Goal: Transaction & Acquisition: Book appointment/travel/reservation

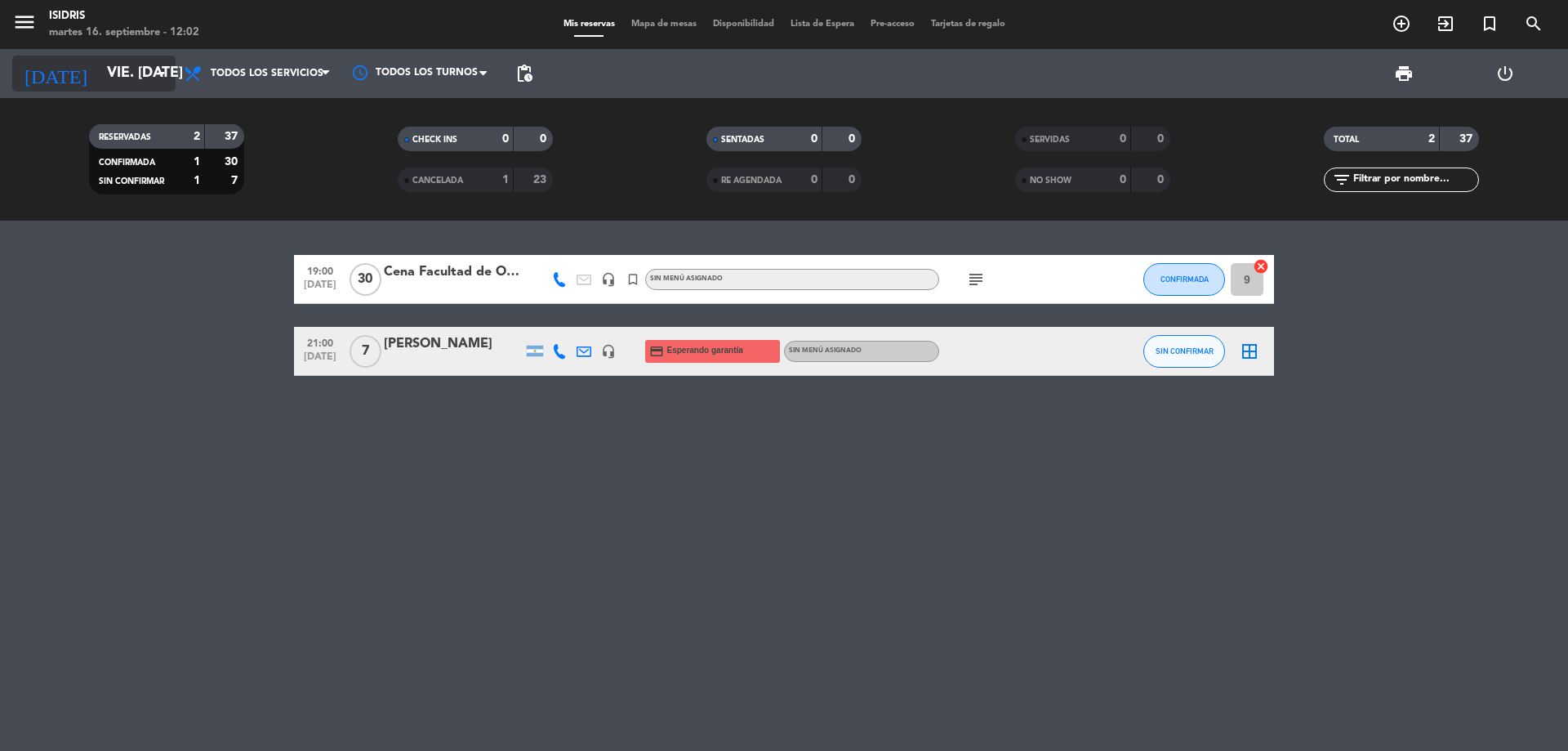
click at [142, 75] on input "vie. [DATE]" at bounding box center [193, 73] width 189 height 33
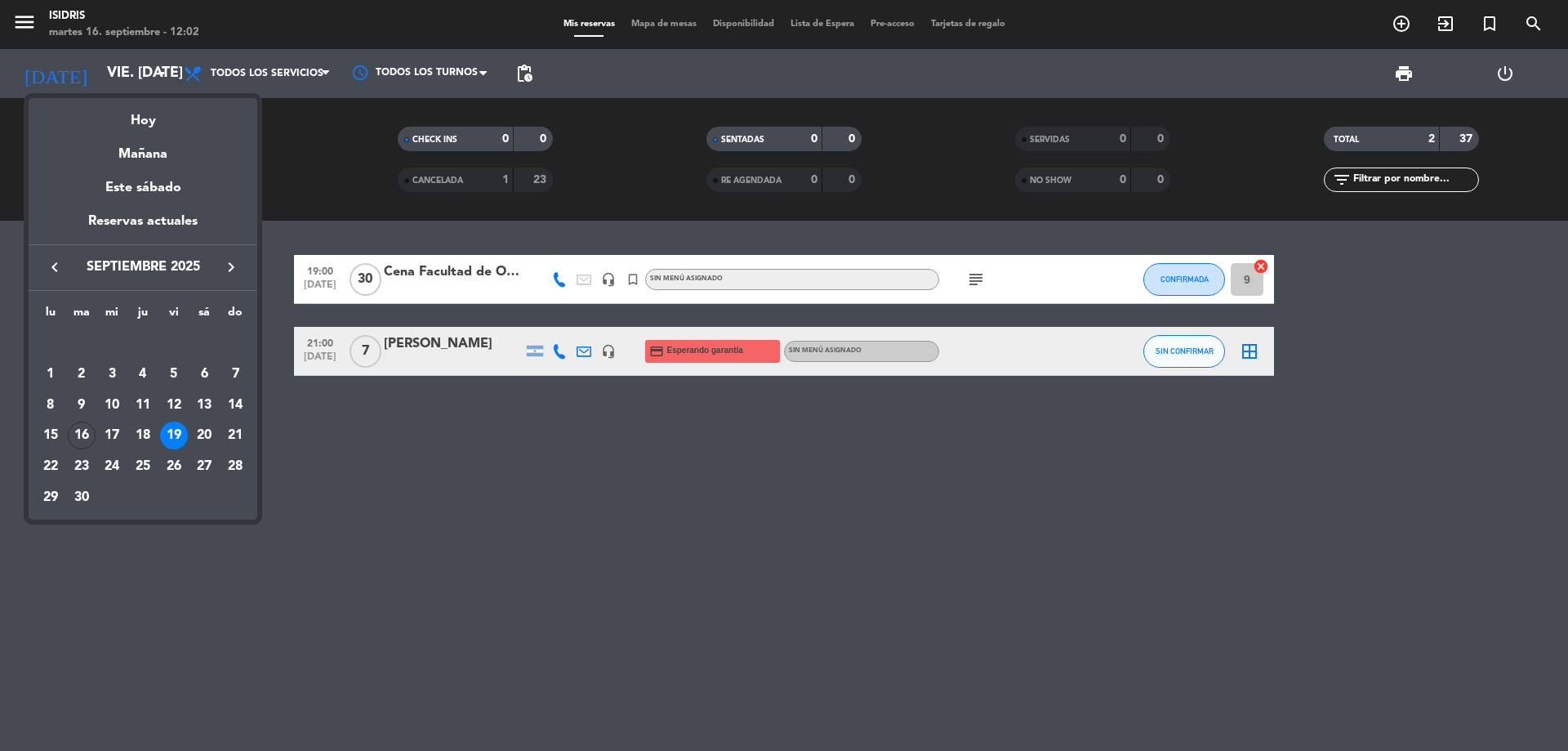
click at [144, 118] on div "Hoy" at bounding box center [142, 115] width 229 height 34
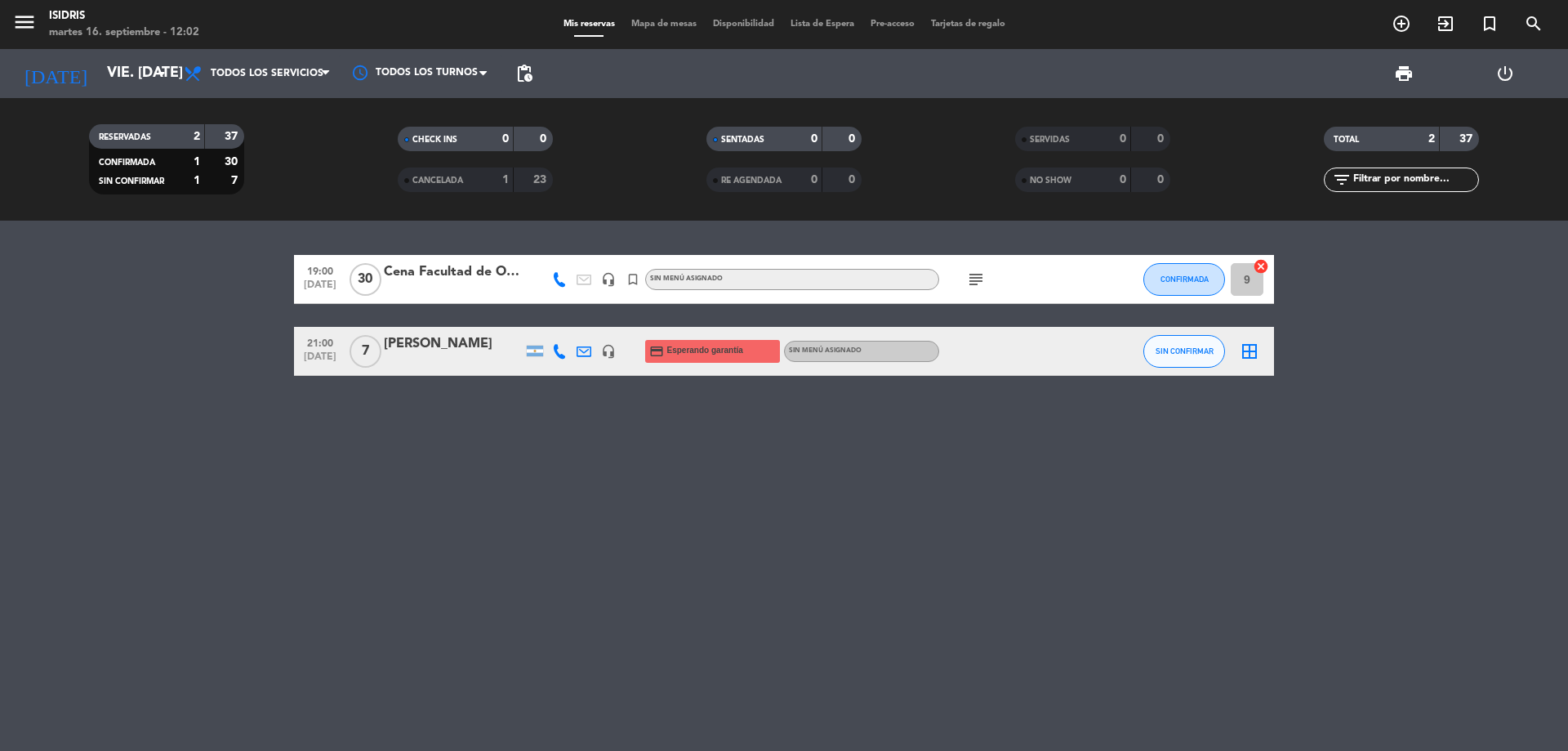
type input "[DATE] sep."
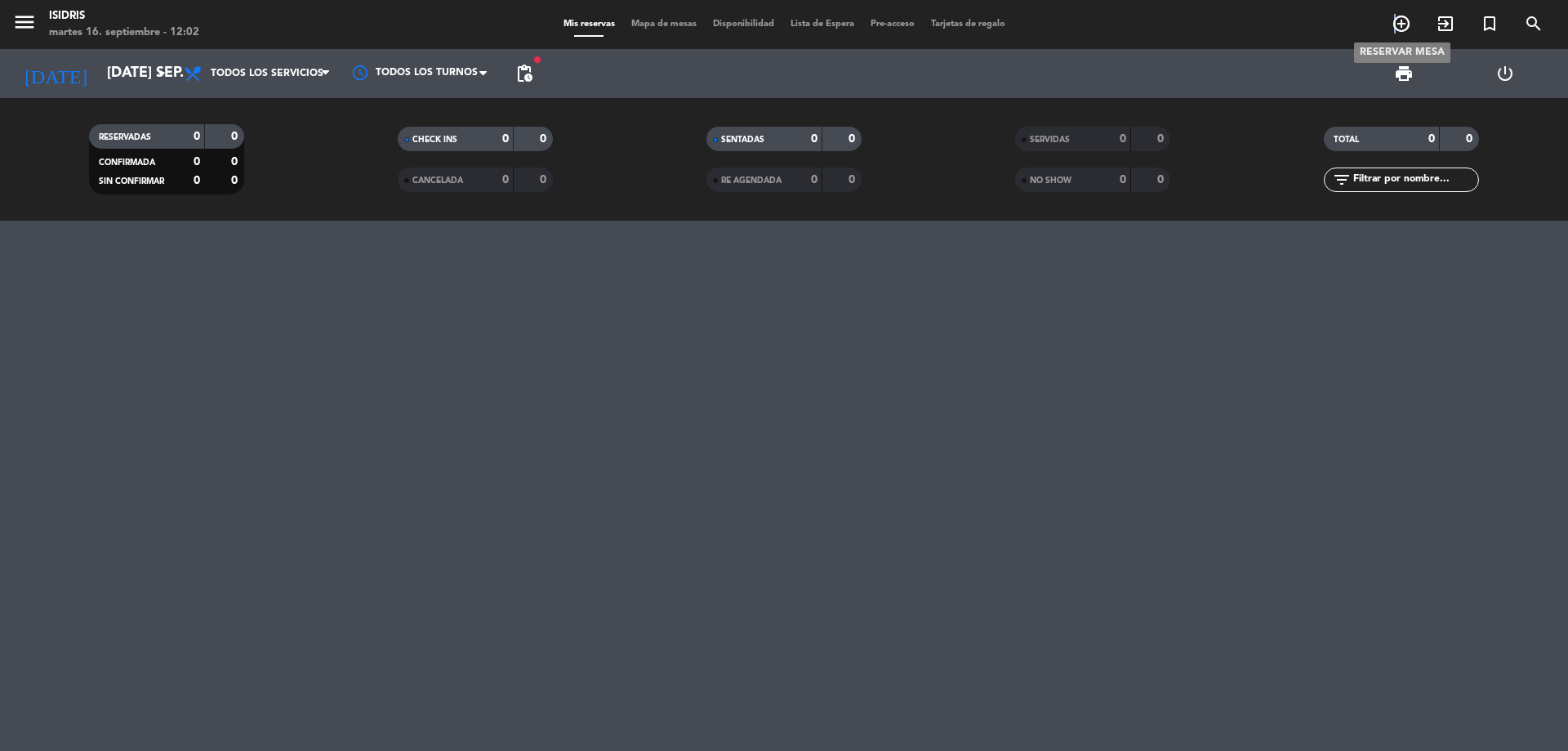
click at [1396, 20] on icon "add_circle_outline" at bounding box center [1402, 24] width 20 height 20
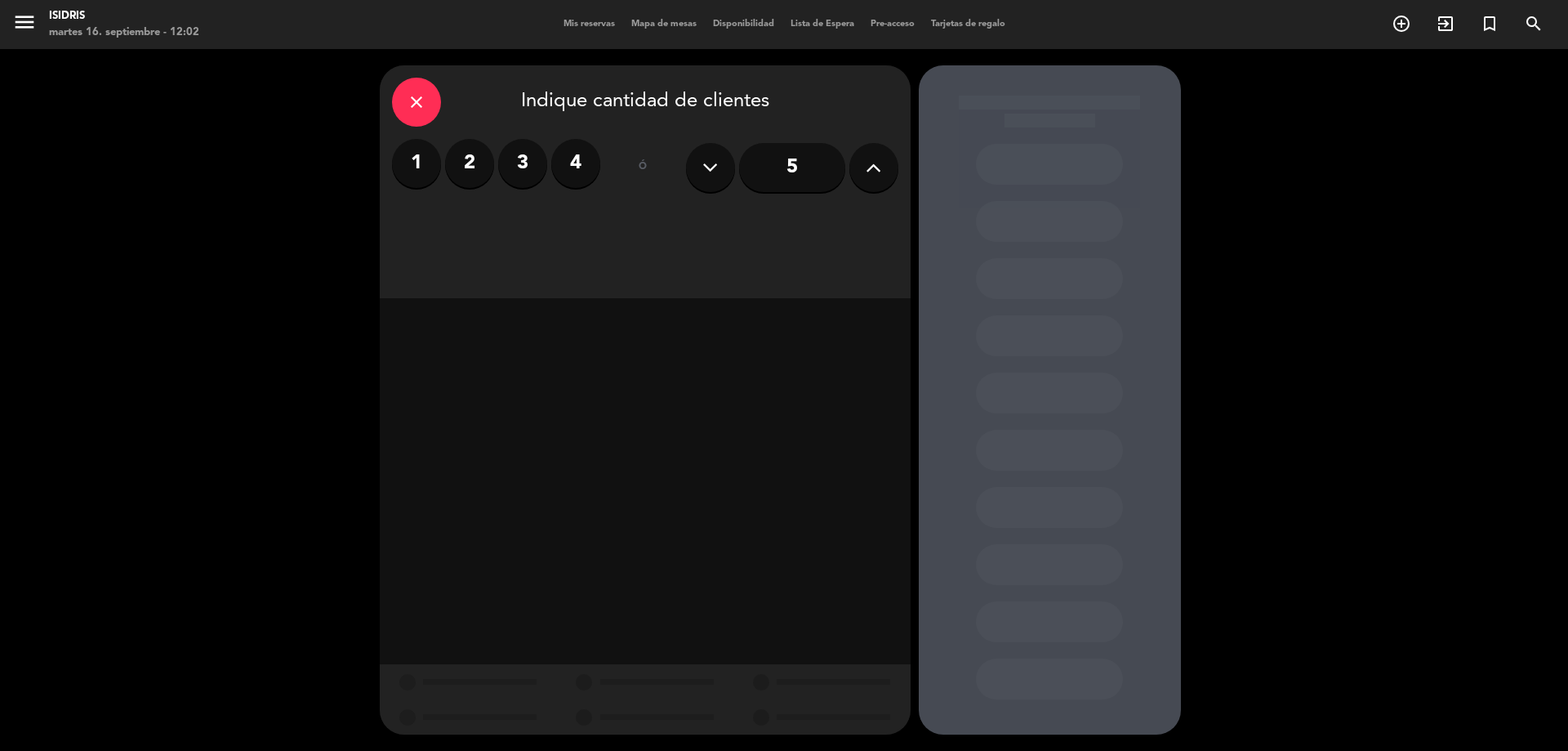
click at [465, 157] on label "2" at bounding box center [470, 163] width 49 height 49
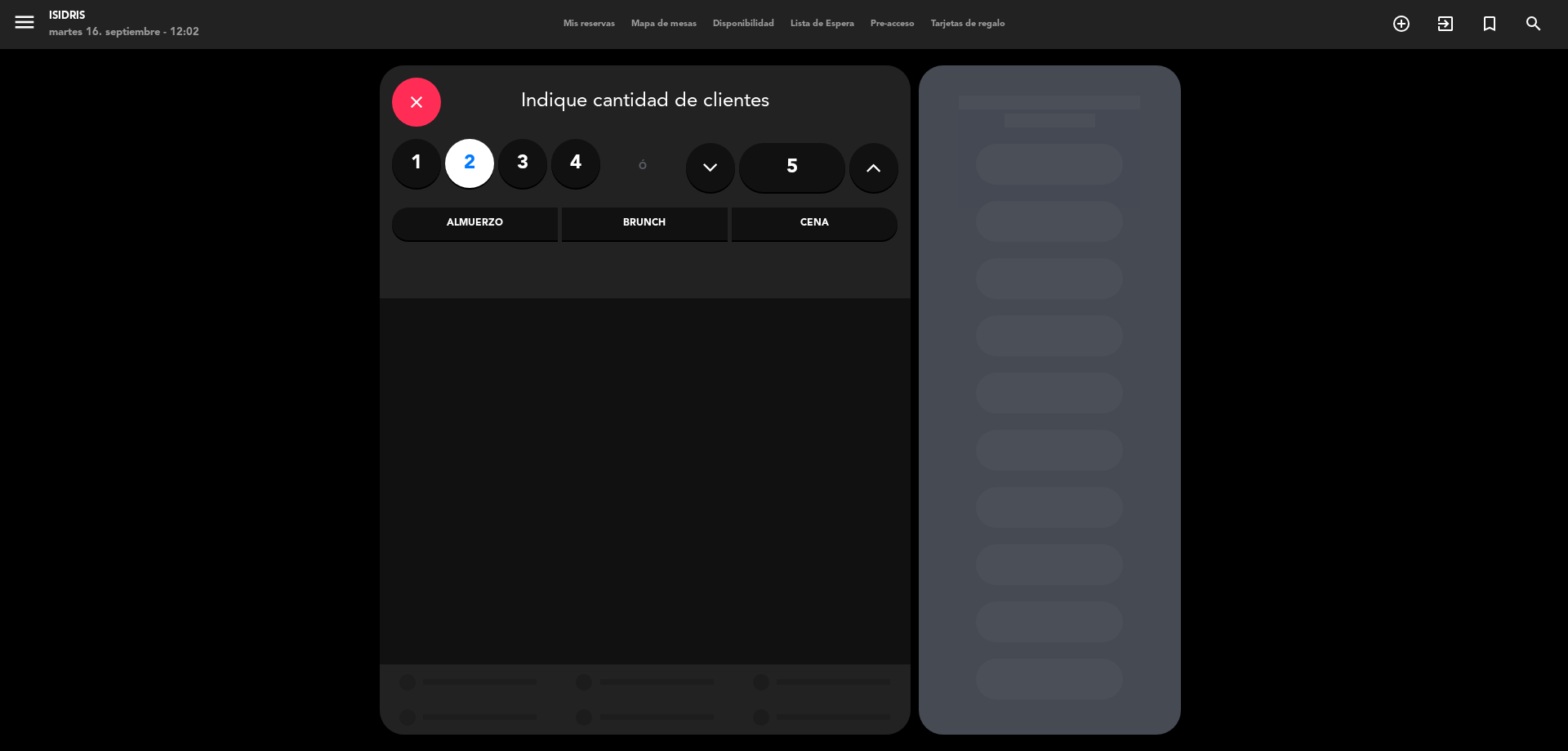
click at [491, 230] on div "Almuerzo" at bounding box center [475, 223] width 165 height 33
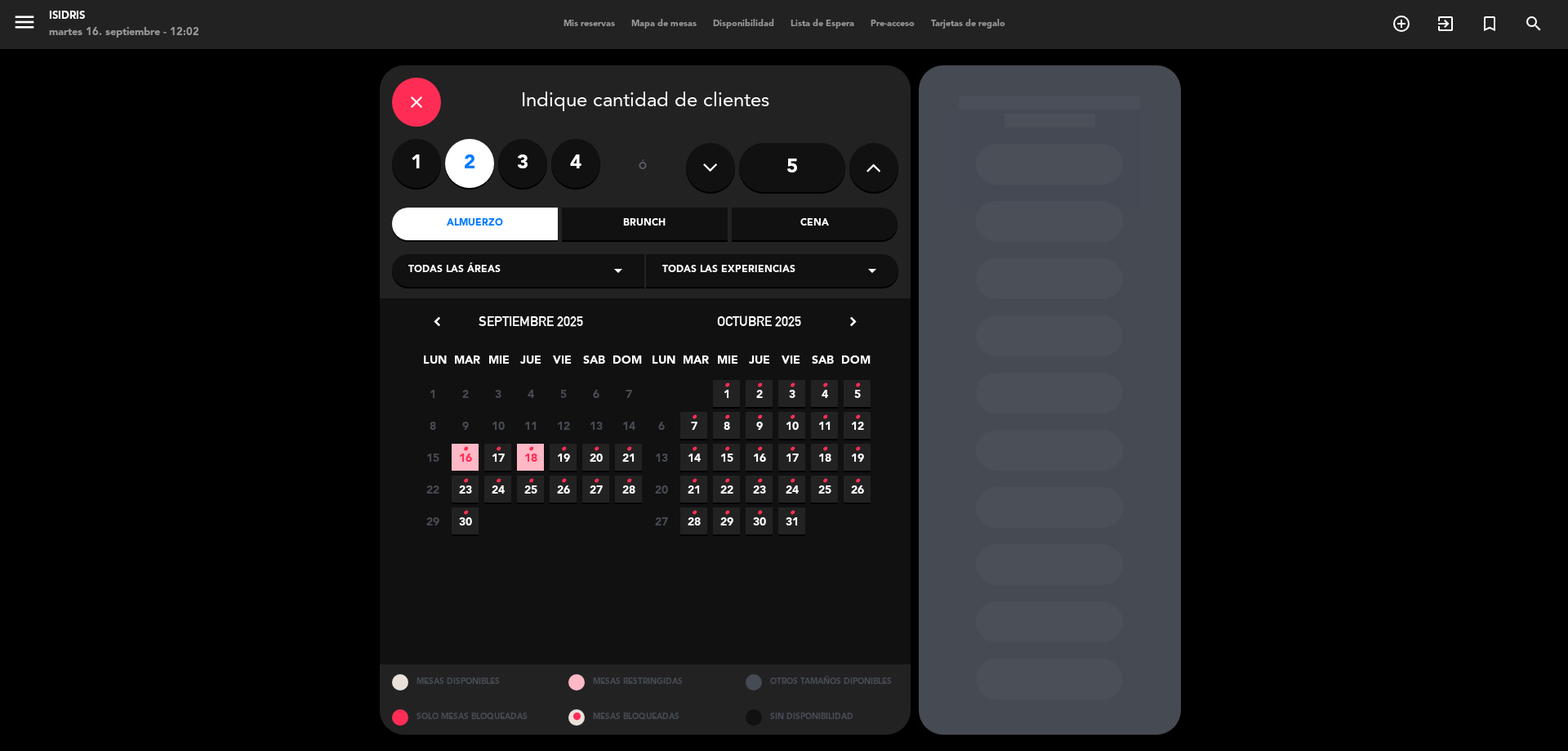
click at [630, 451] on icon "•" at bounding box center [628, 448] width 5 height 26
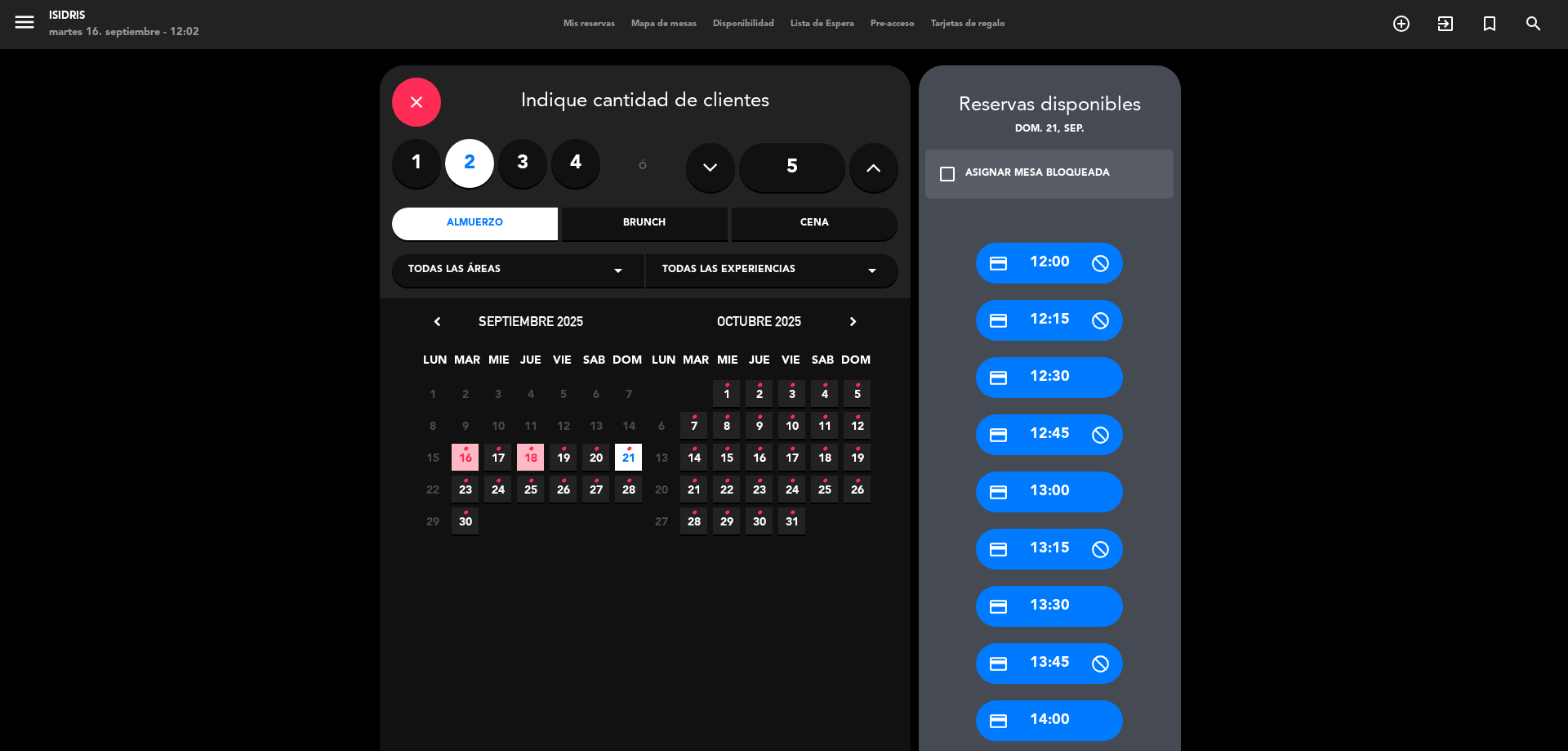
click at [1065, 500] on div "credit_card 13:00" at bounding box center [1049, 492] width 147 height 41
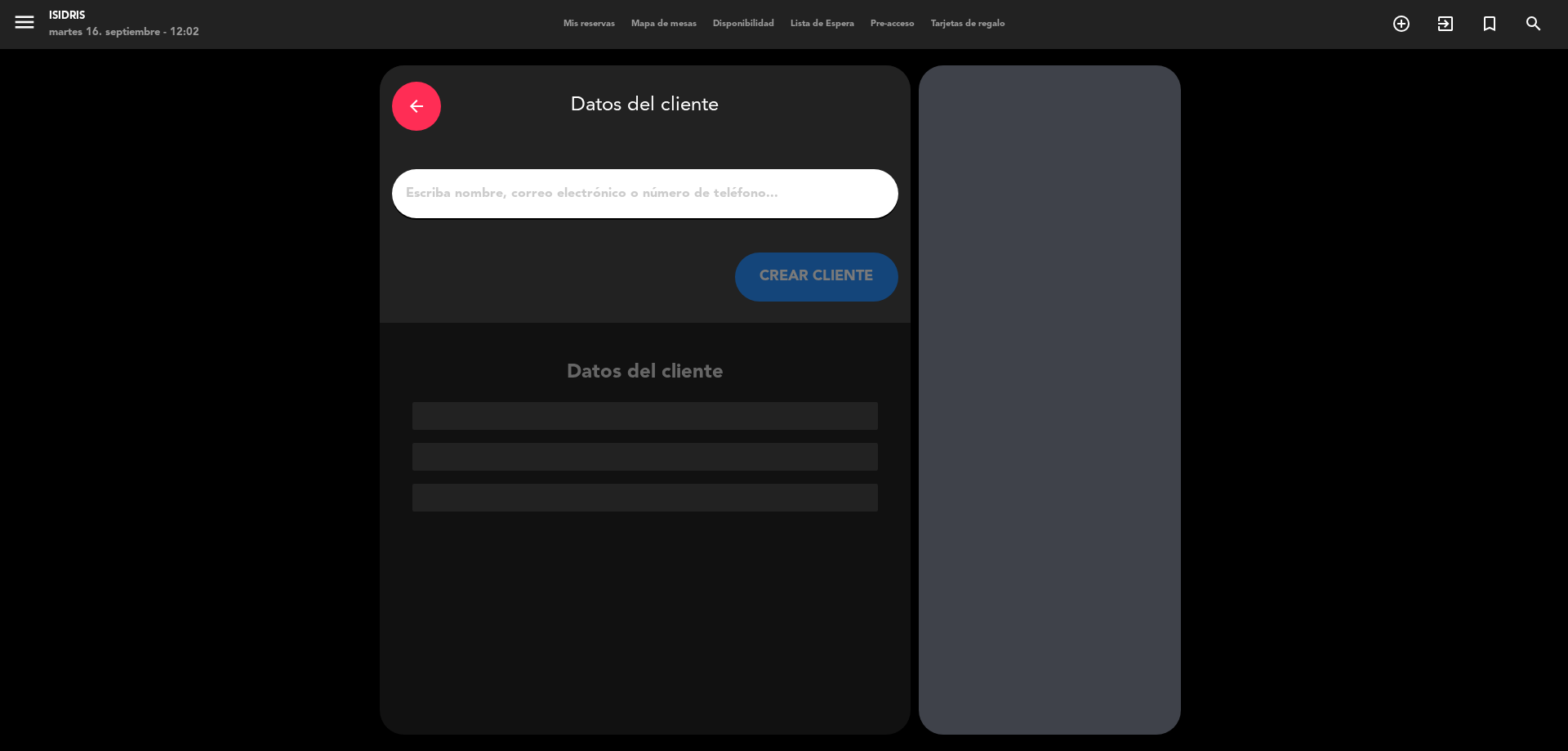
click at [585, 198] on input "1" at bounding box center [646, 194] width 482 height 23
paste input "[PERSON_NAME]"
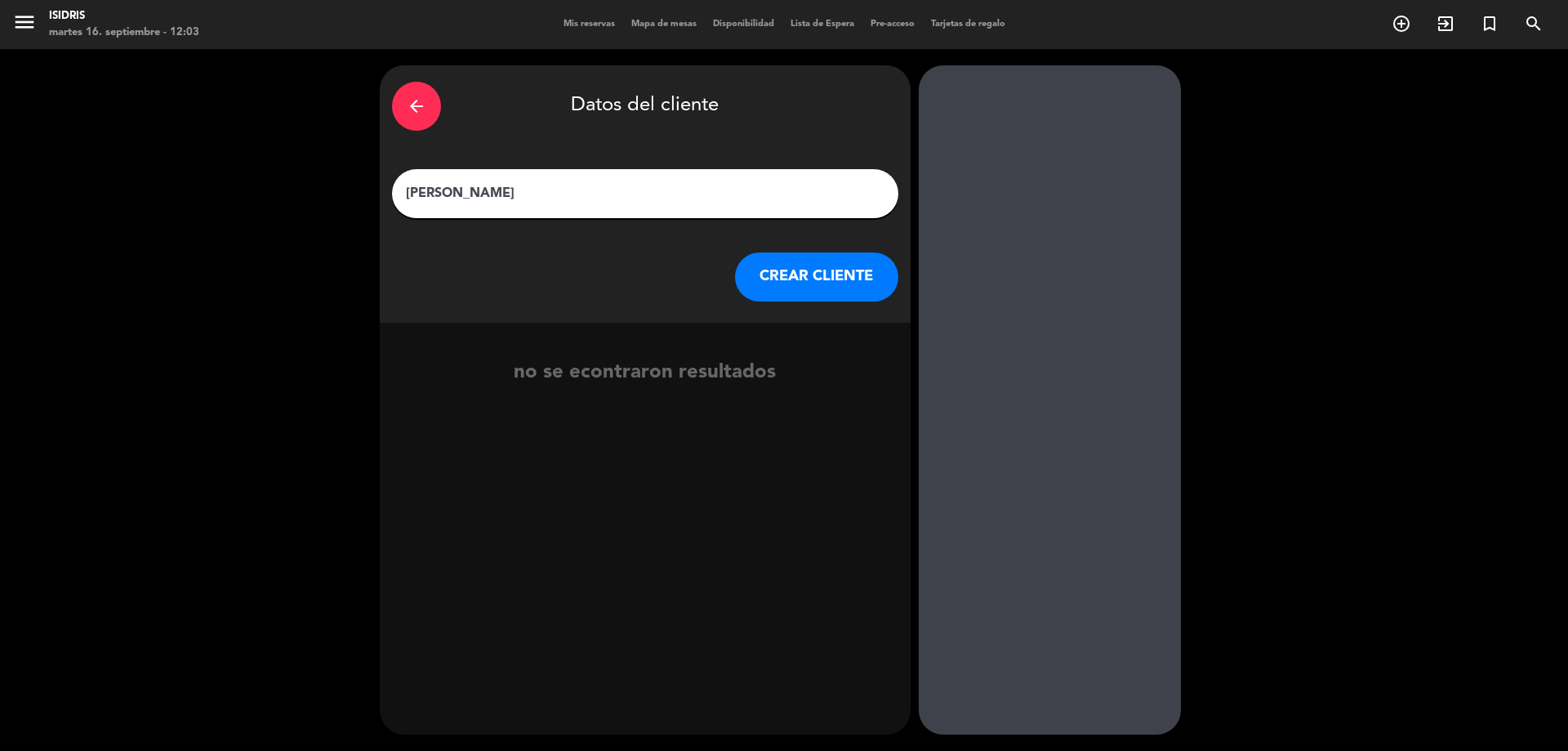
type input "[PERSON_NAME]"
click at [823, 290] on button "CREAR CLIENTE" at bounding box center [817, 277] width 164 height 49
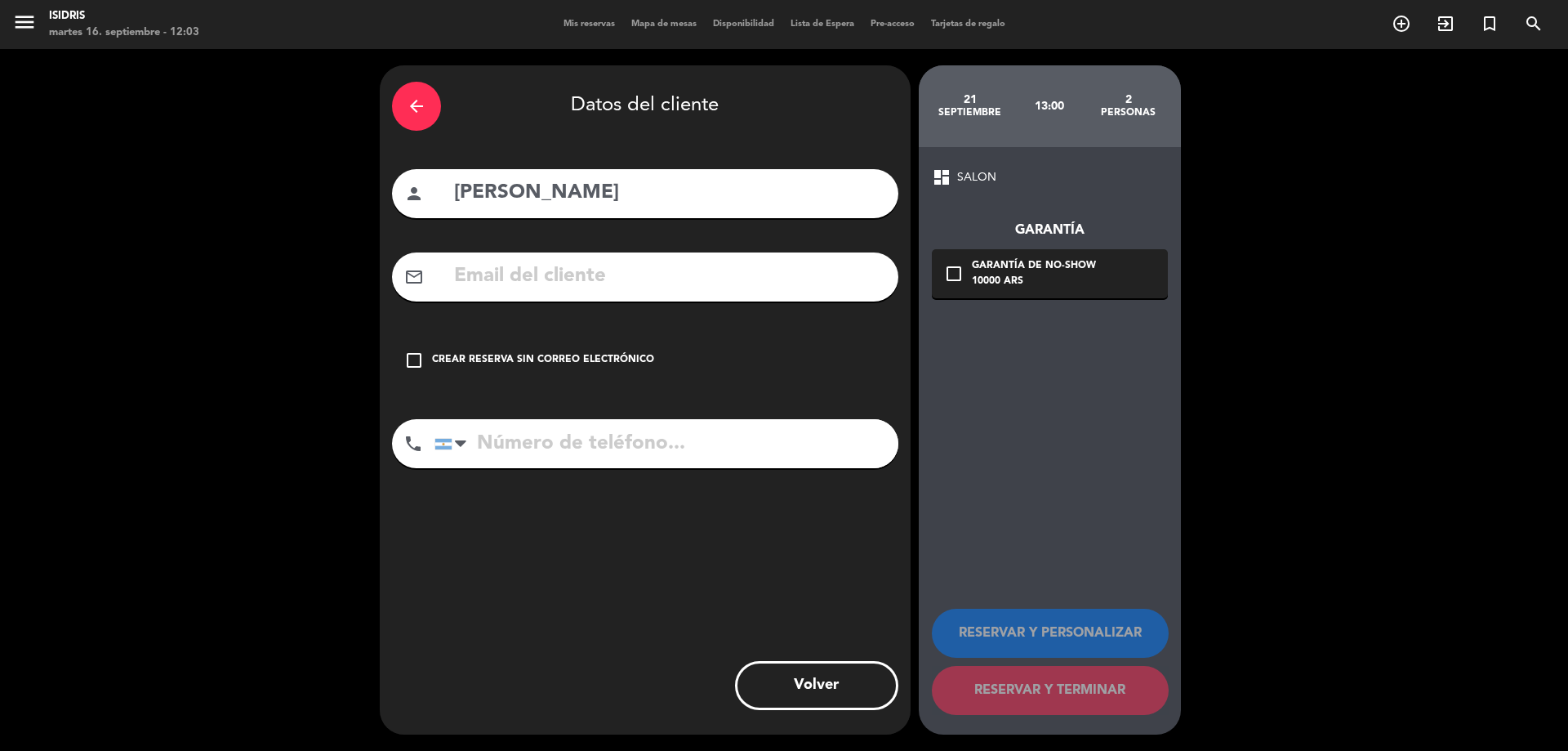
click at [535, 278] on input "text" at bounding box center [670, 277] width 434 height 34
paste input "[EMAIL_ADDRESS][DOMAIN_NAME]"
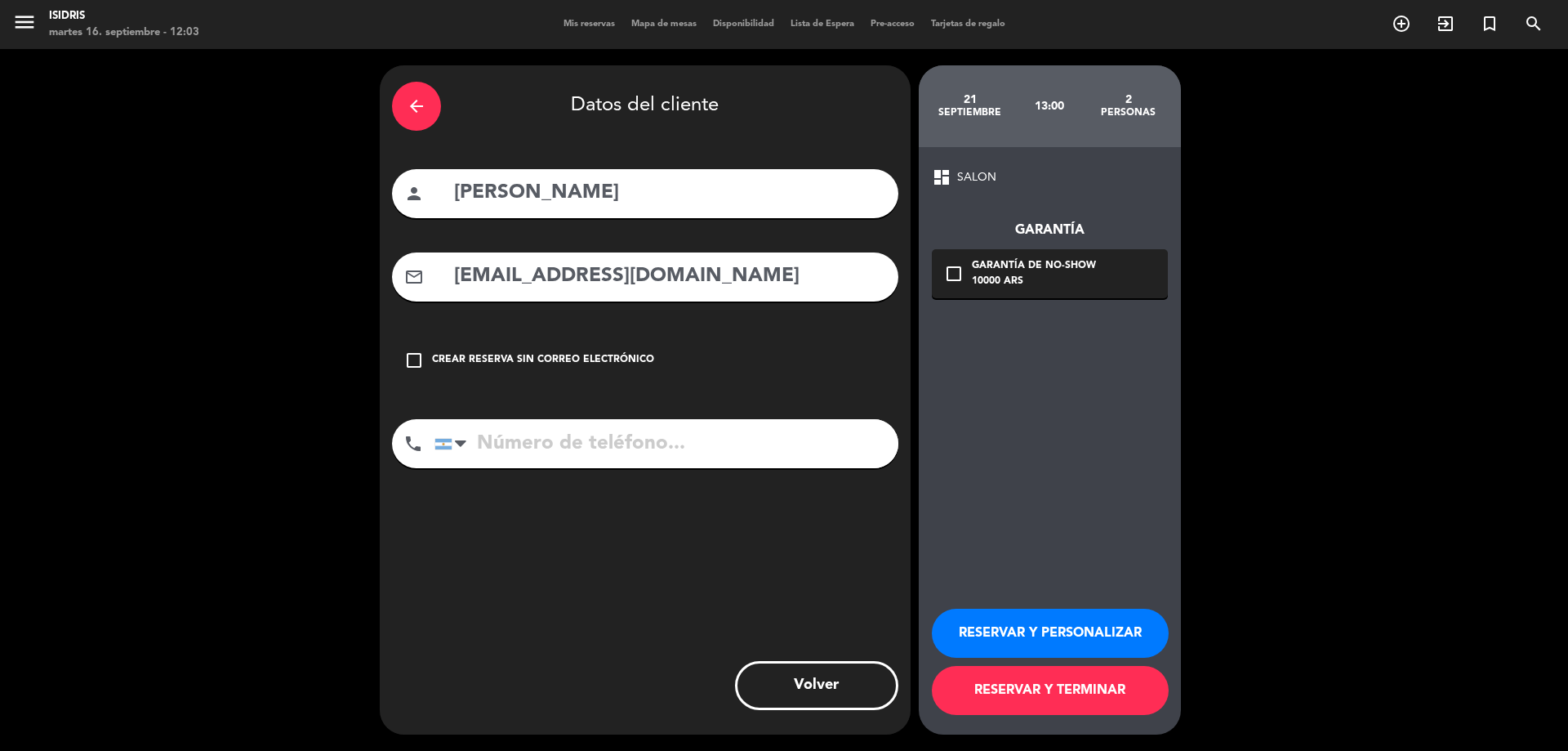
type input "[EMAIL_ADDRESS][DOMAIN_NAME]"
click at [607, 461] on input "tel" at bounding box center [667, 443] width 464 height 49
paste input "[PHONE_NUMBER]"
type input "[PHONE_NUMBER]"
click at [1031, 266] on div "Garantía de no-show" at bounding box center [1034, 266] width 125 height 16
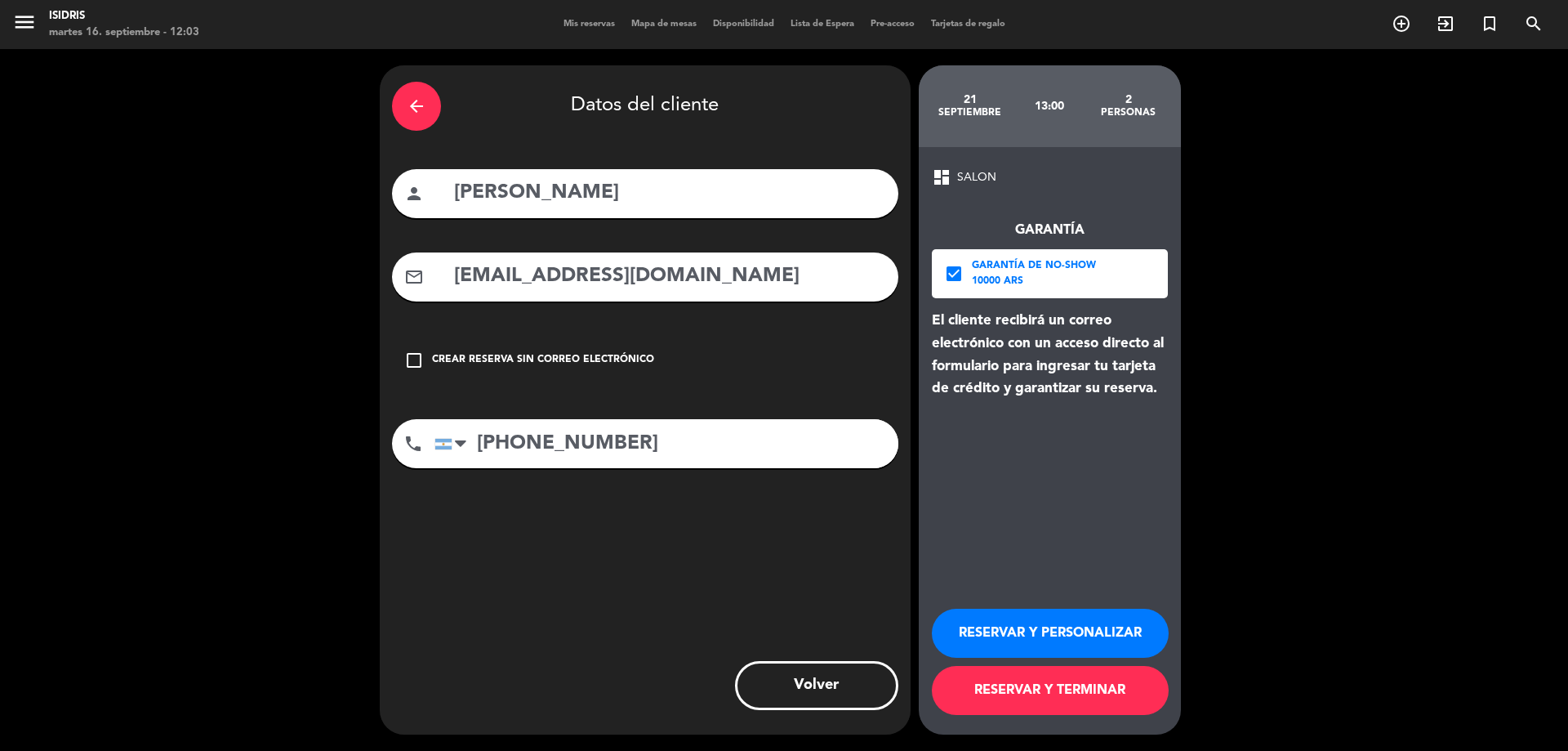
click at [1130, 623] on button "RESERVAR Y PERSONALIZAR" at bounding box center [1050, 633] width 237 height 49
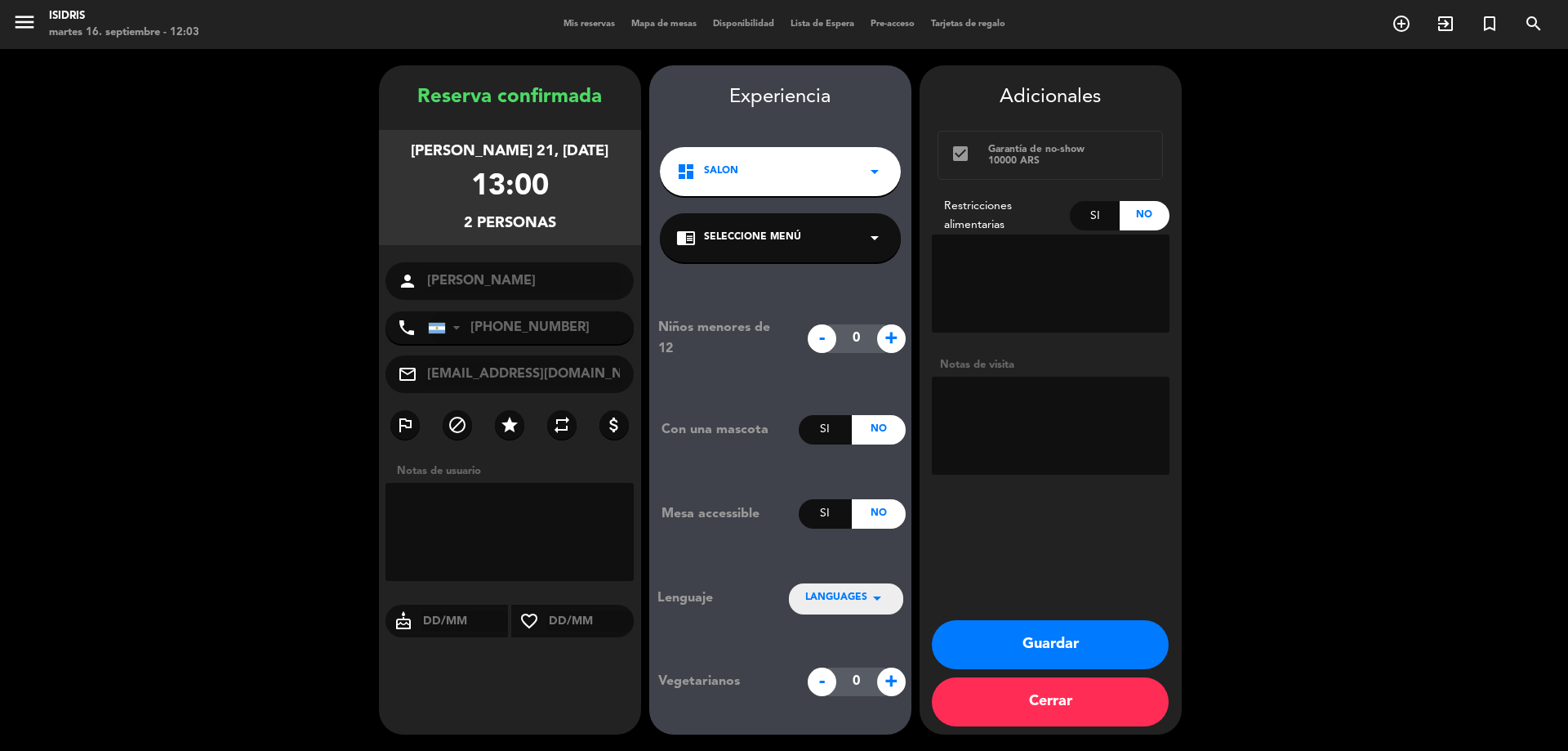
click at [1016, 645] on button "Guardar" at bounding box center [1050, 644] width 237 height 49
